Goal: Communication & Community: Answer question/provide support

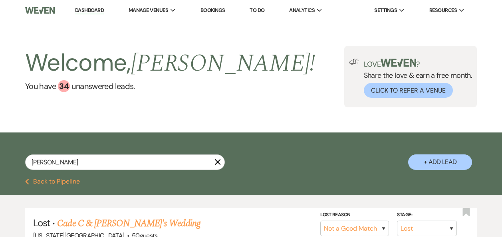
select select "8"
select select "10"
select select "2"
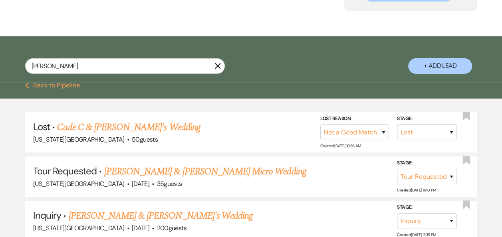
click at [217, 66] on use "button" at bounding box center [218, 66] width 6 height 6
select select "8"
select select "10"
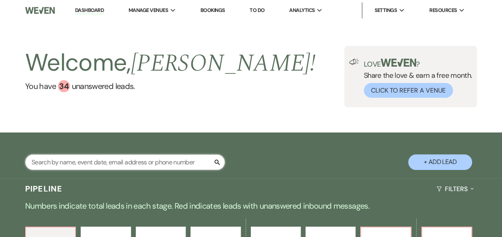
click at [153, 162] on input "text" at bounding box center [125, 163] width 200 height 16
type input "[PERSON_NAME]"
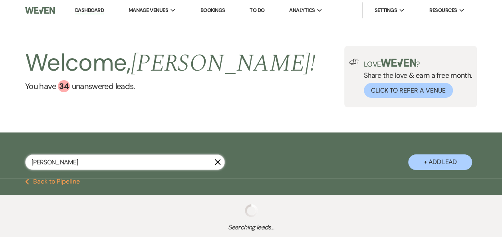
select select "8"
select select "11"
select select "5"
select select "8"
type input "[PERSON_NAME]"
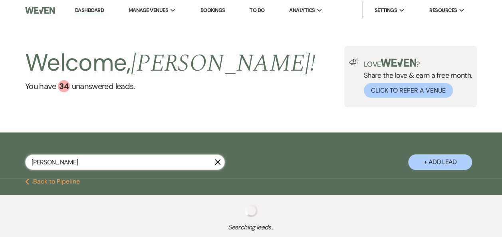
select select "5"
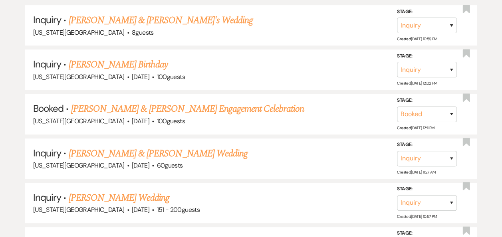
scroll to position [193, 0]
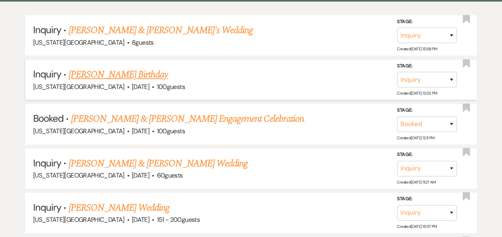
click at [121, 76] on link "[PERSON_NAME] Birthday" at bounding box center [119, 75] width 100 height 14
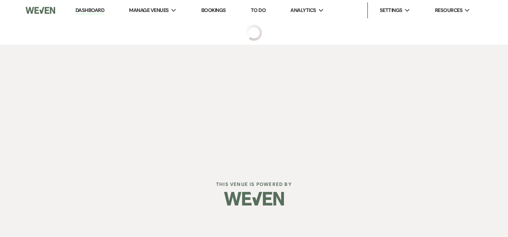
select select "12"
select select "13"
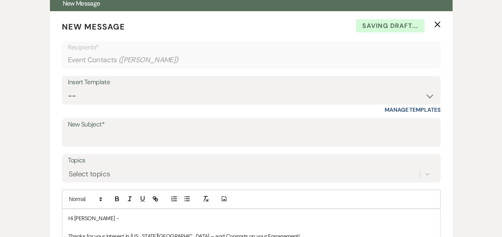
scroll to position [305, 0]
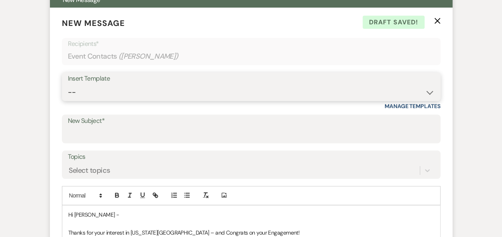
click at [430, 93] on select "-- Weven Planning Portal Introduction (Booked Events) Follow Up Booking Procedu…" at bounding box center [251, 93] width 367 height 16
select select "701"
click at [68, 85] on select "-- Weven Planning Portal Introduction (Booked Events) Follow Up Booking Procedu…" at bounding box center [251, 93] width 367 height 16
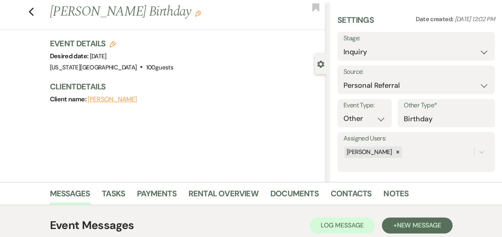
scroll to position [0, 0]
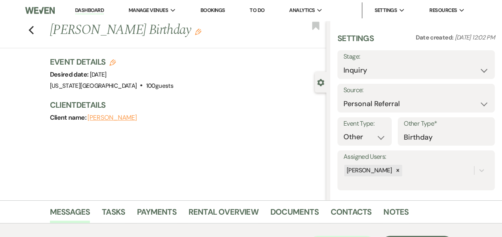
click at [97, 10] on link "Dashboard" at bounding box center [89, 11] width 29 height 8
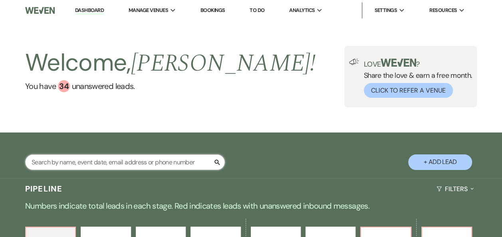
click at [113, 163] on input "text" at bounding box center [125, 163] width 200 height 16
type input "[PERSON_NAME]"
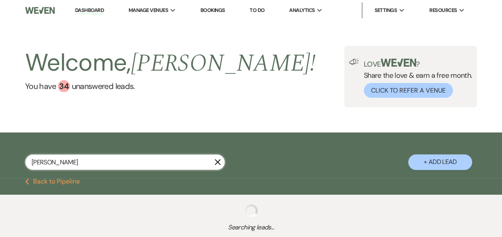
select select "5"
select select "2"
select select "5"
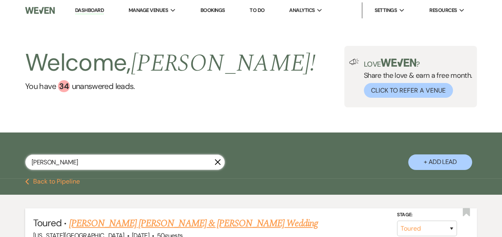
type input "[PERSON_NAME]"
click at [162, 223] on link "[PERSON_NAME] [PERSON_NAME] & [PERSON_NAME] Wedding" at bounding box center [193, 224] width 249 height 14
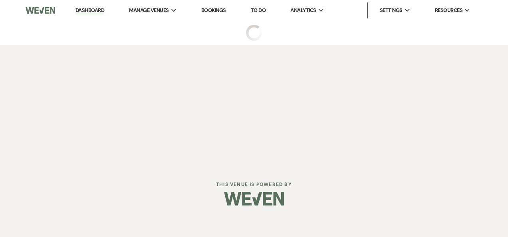
select select "5"
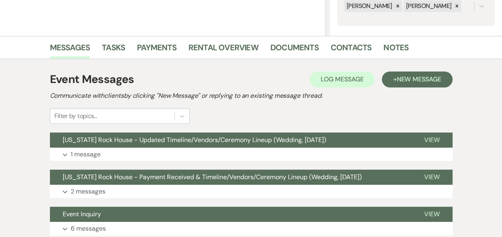
scroll to position [173, 0]
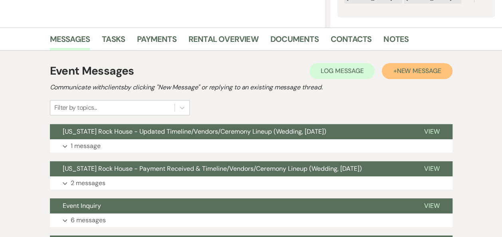
click at [418, 72] on span "New Message" at bounding box center [419, 71] width 44 height 8
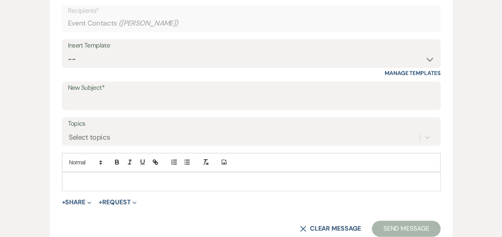
scroll to position [340, 0]
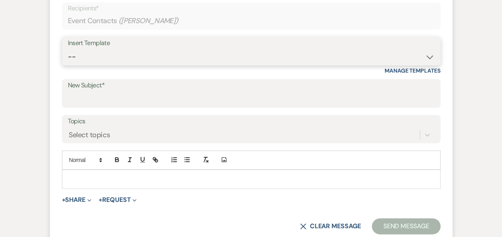
click at [428, 58] on select "-- Weven Planning Portal Introduction (Booked Events) Follow Up Booking Procedu…" at bounding box center [251, 57] width 367 height 16
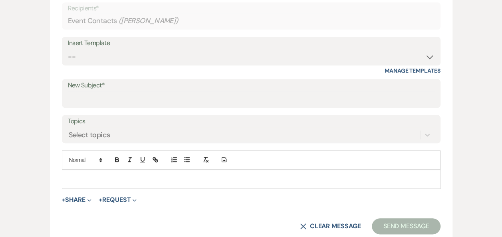
click at [474, 117] on div "Event Messages Log Log Message + New Message Communicate with clients by clicki…" at bounding box center [252, 219] width 456 height 672
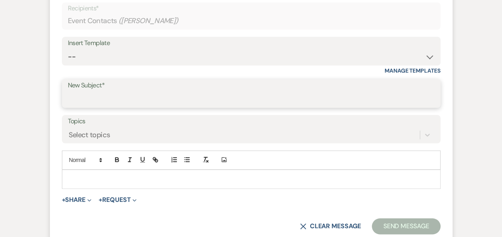
click at [195, 97] on input "New Subject*" at bounding box center [251, 100] width 367 height 16
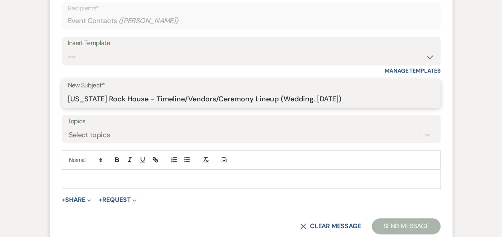
type input "[US_STATE] Rock House - Timeline/Vendors/Ceremony Lineup (Wedding, [DATE])"
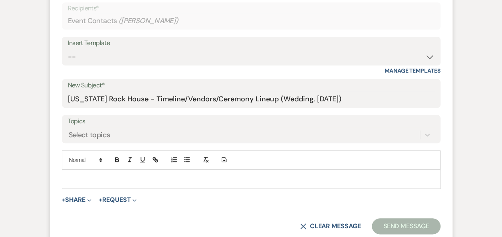
click at [72, 179] on p at bounding box center [251, 179] width 366 height 9
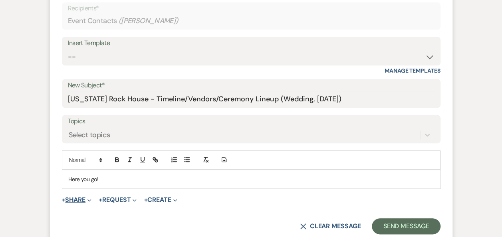
click at [75, 199] on button "+ Share Expand" at bounding box center [77, 200] width 30 height 6
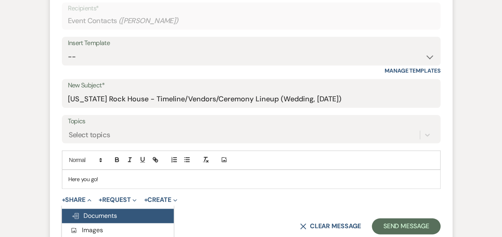
click at [104, 215] on span "Doc Upload Documents" at bounding box center [95, 216] width 46 height 8
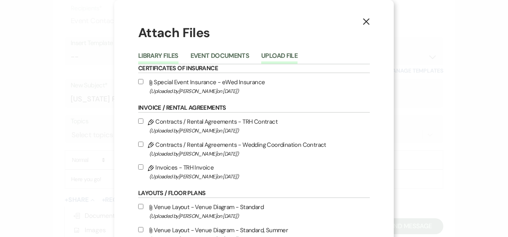
click at [280, 57] on button "Upload File" at bounding box center [279, 58] width 36 height 11
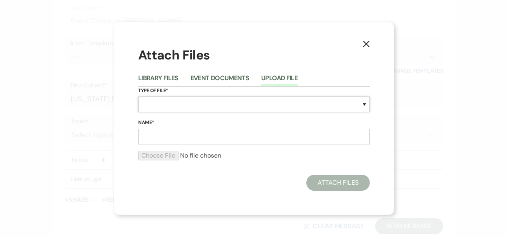
click at [367, 107] on select "Special Event Insurance Vendor Certificate of Insurance Contracts / Rental Agre…" at bounding box center [254, 105] width 232 height 16
select select "30"
click at [138, 97] on select "Special Event Insurance Vendor Certificate of Insurance Contracts / Rental Agre…" at bounding box center [254, 105] width 232 height 16
click at [179, 137] on input "Name*" at bounding box center [254, 137] width 232 height 16
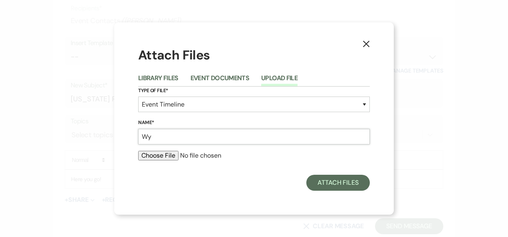
type input "[PERSON_NAME] - Timeline, Vendors, Ceremony Lineup 081825"
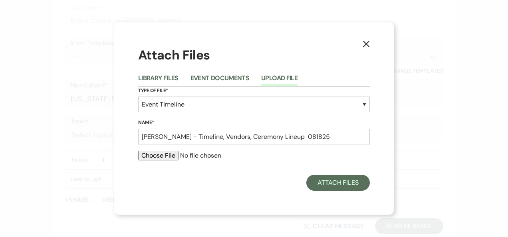
click at [166, 155] on input "file" at bounding box center [254, 156] width 232 height 10
type input "C:\fakepath\[PERSON_NAME] - Timeline, Vendors, Ceremony Lineup 081825.pdf"
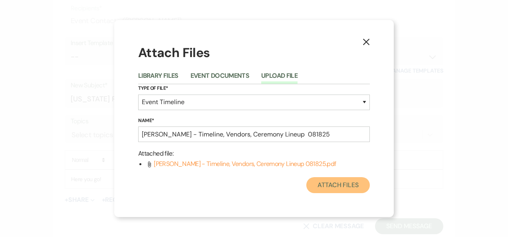
click at [336, 185] on button "Attach Files" at bounding box center [339, 185] width 64 height 16
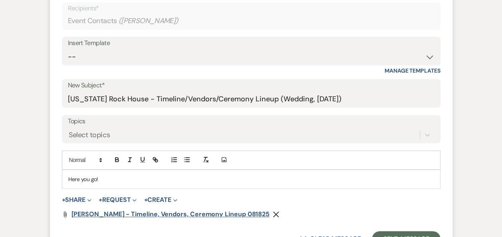
click at [205, 213] on span "[PERSON_NAME] - Timeline, Vendors, Ceremony Lineup 081825" at bounding box center [171, 214] width 198 height 8
click at [400, 235] on button "Send Message" at bounding box center [406, 239] width 68 height 16
